Goal: Transaction & Acquisition: Download file/media

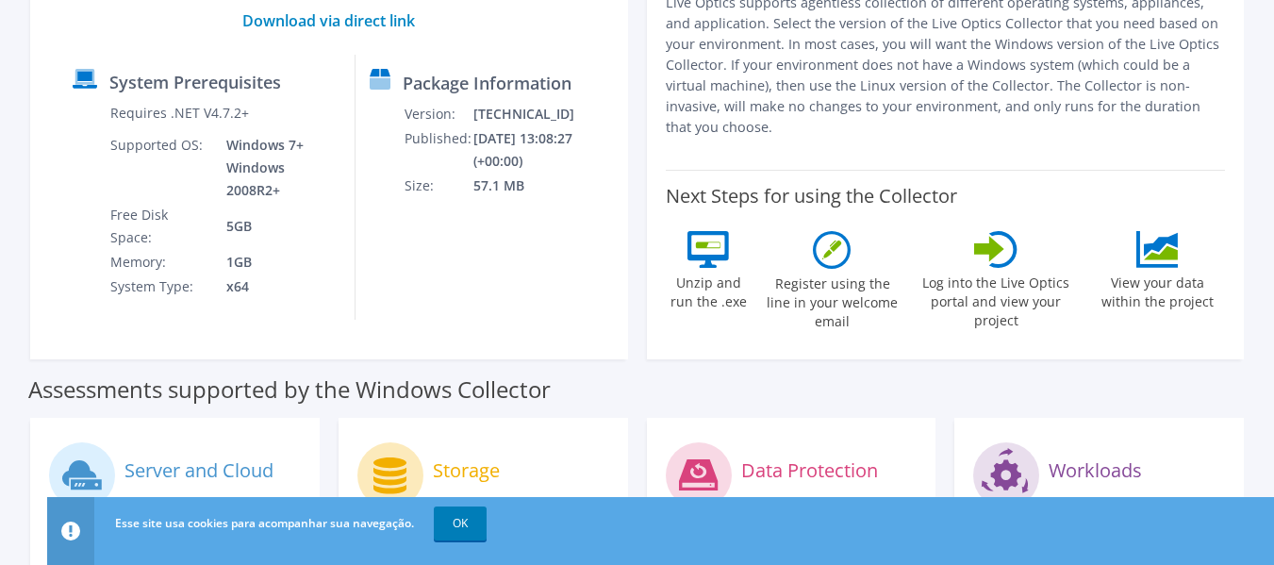
scroll to position [283, 0]
click at [454, 527] on link "OK" at bounding box center [460, 523] width 53 height 34
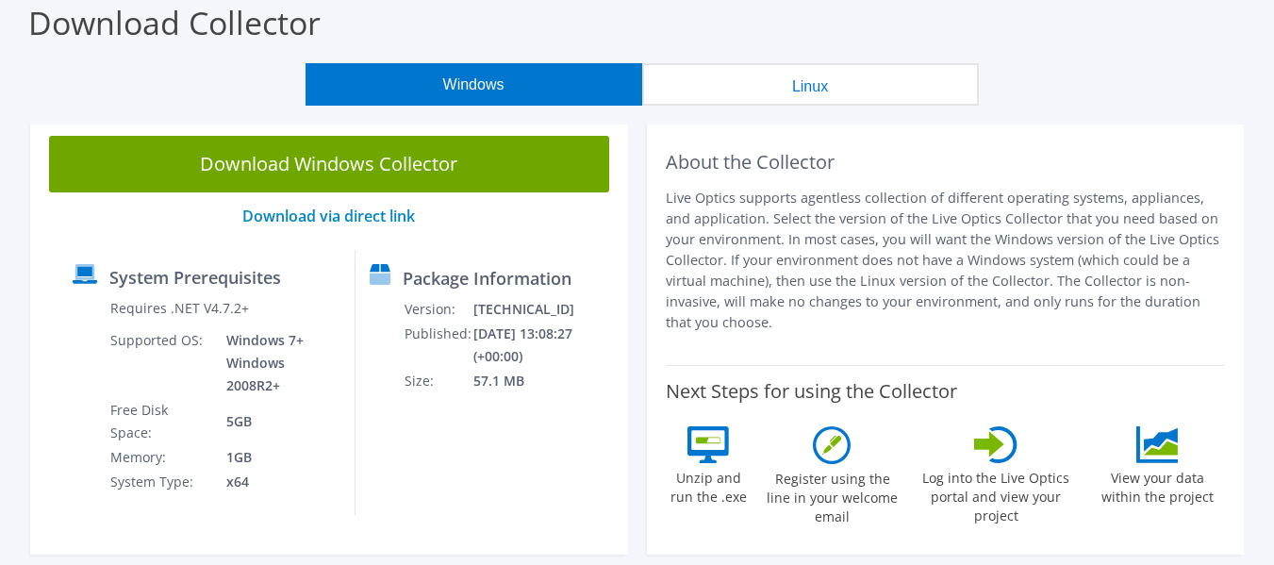
scroll to position [0, 0]
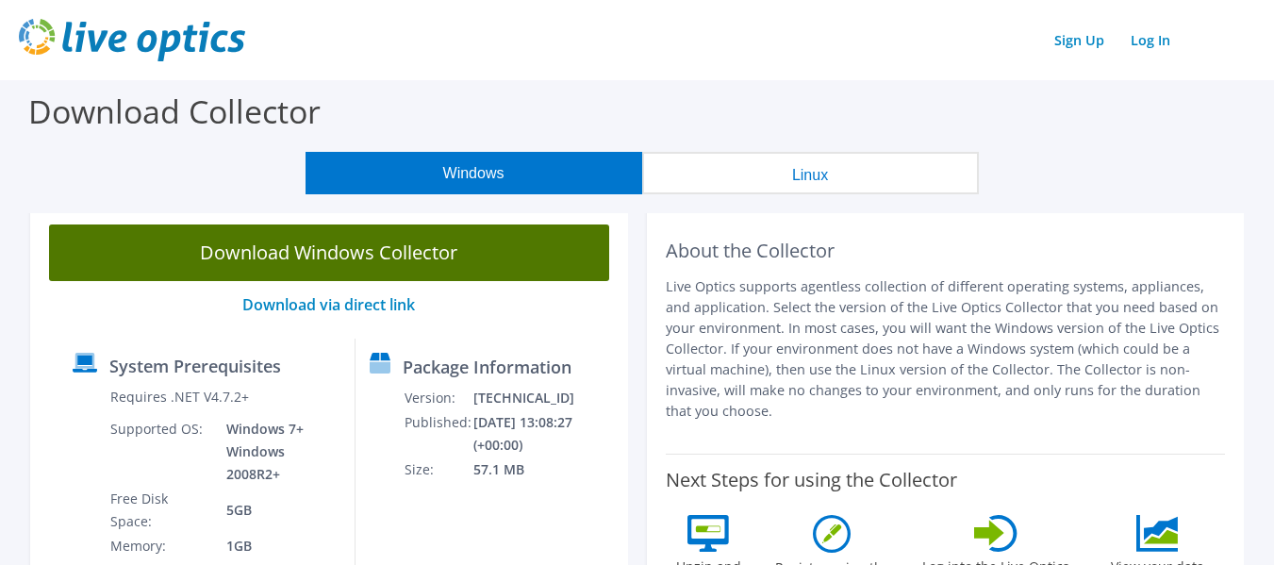
click at [350, 256] on link "Download Windows Collector" at bounding box center [329, 252] width 560 height 57
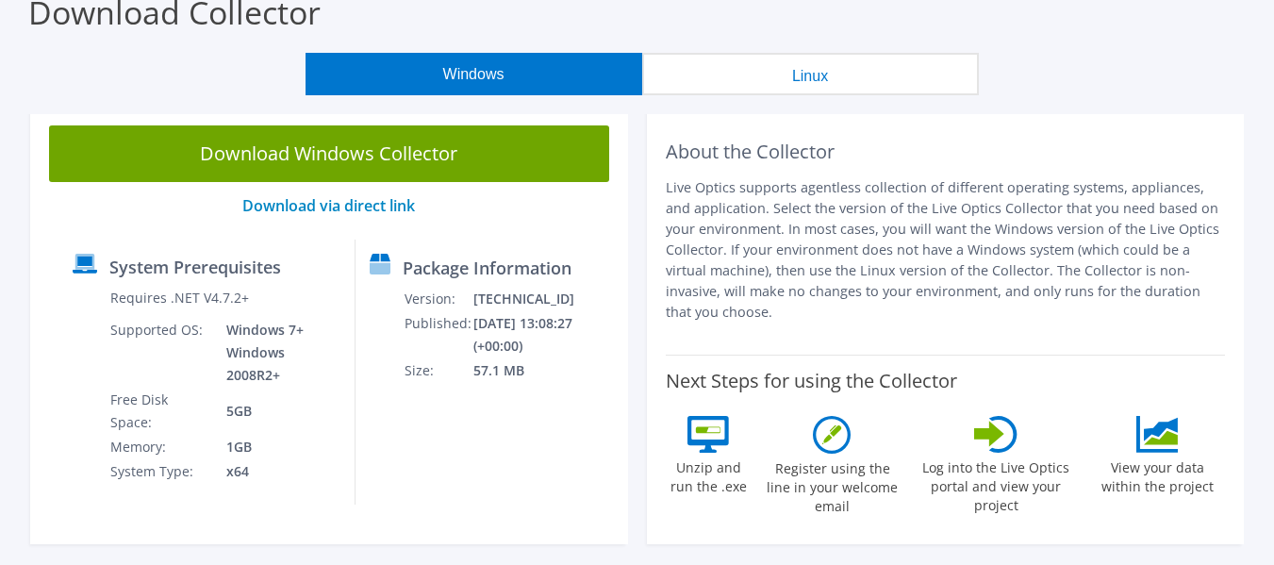
scroll to position [33, 0]
